Goal: Task Accomplishment & Management: Manage account settings

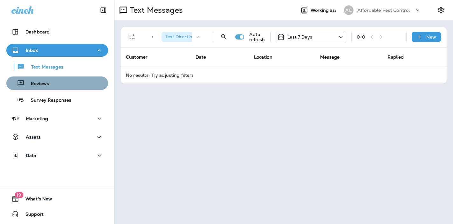
click at [39, 83] on p "Reviews" at bounding box center [36, 84] width 24 height 6
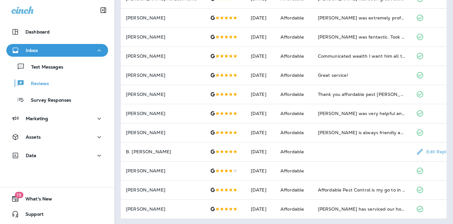
scroll to position [231, 0]
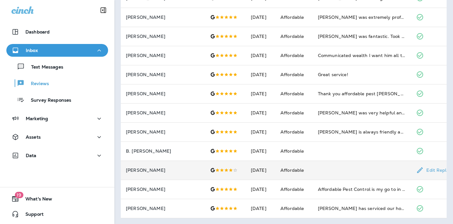
click at [146, 169] on p "[PERSON_NAME]" at bounding box center [163, 169] width 74 height 5
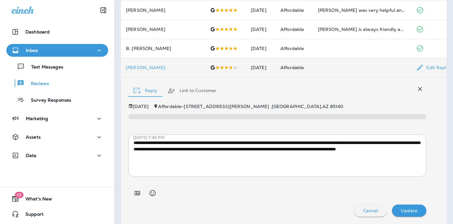
click at [212, 201] on div "**********" at bounding box center [277, 160] width 298 height 113
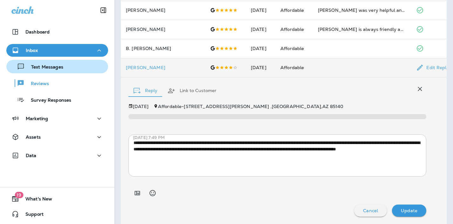
click at [46, 65] on p "Text Messages" at bounding box center [44, 67] width 38 height 6
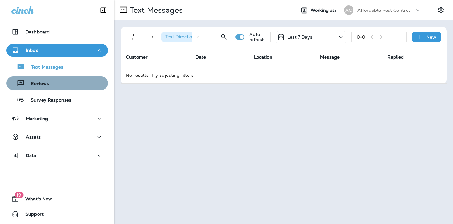
click at [49, 83] on div "Reviews" at bounding box center [57, 83] width 97 height 10
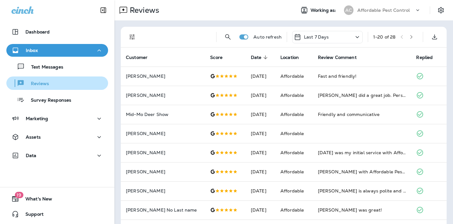
click at [44, 80] on div "Reviews" at bounding box center [29, 83] width 40 height 10
